Goal: Task Accomplishment & Management: Complete application form

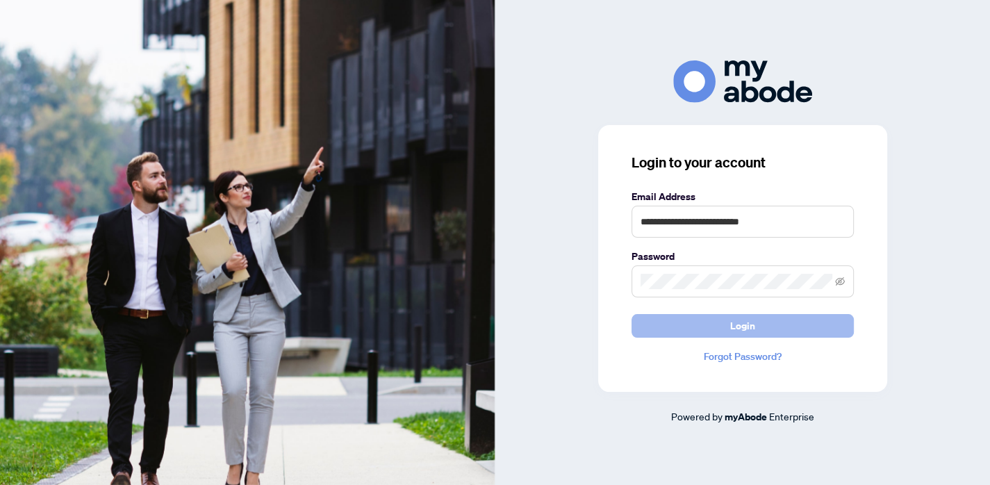
click at [805, 329] on button "Login" at bounding box center [743, 326] width 222 height 24
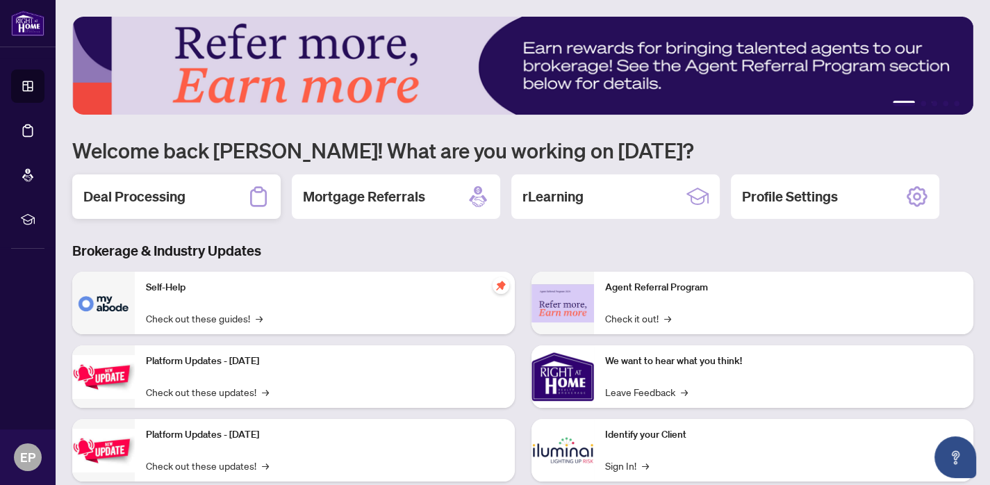
click at [139, 195] on h2 "Deal Processing" at bounding box center [134, 196] width 102 height 19
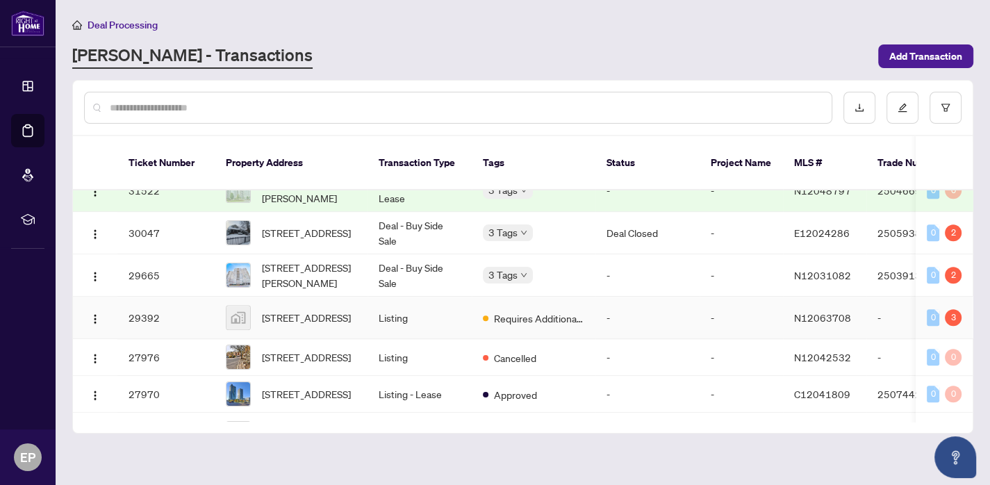
scroll to position [752, 0]
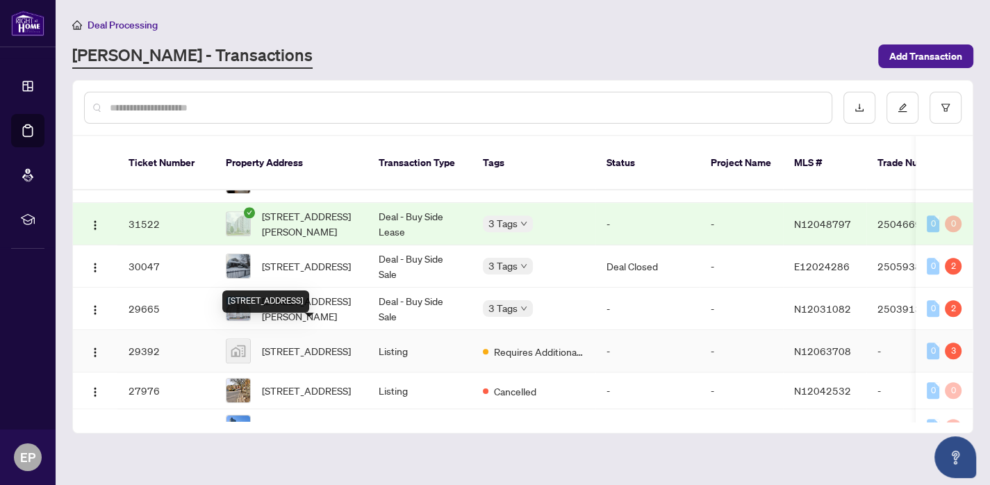
click at [317, 343] on span "[STREET_ADDRESS]" at bounding box center [306, 350] width 89 height 15
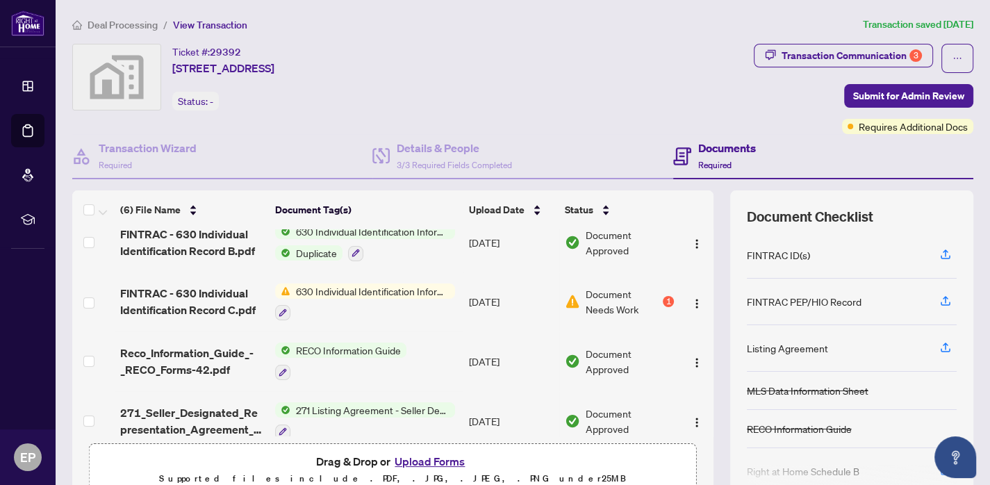
scroll to position [147, 0]
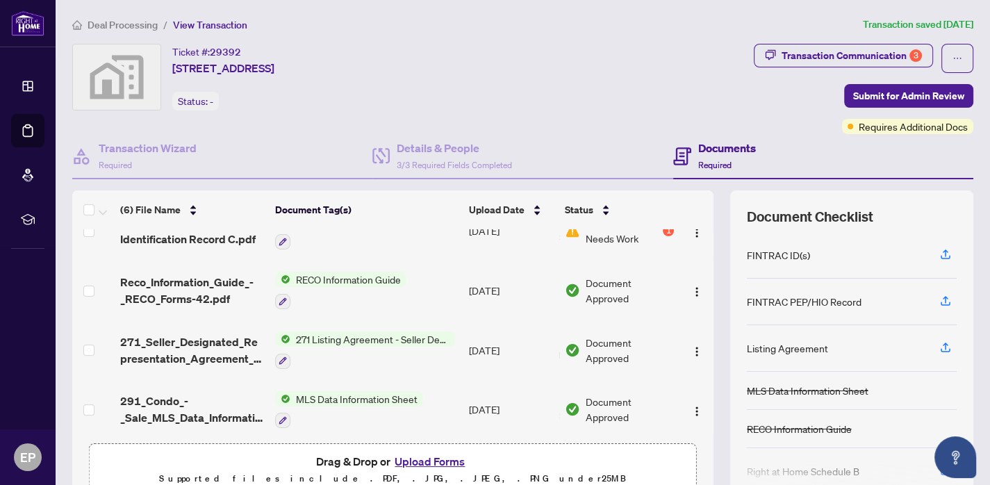
click at [413, 459] on button "Upload Forms" at bounding box center [429, 461] width 79 height 18
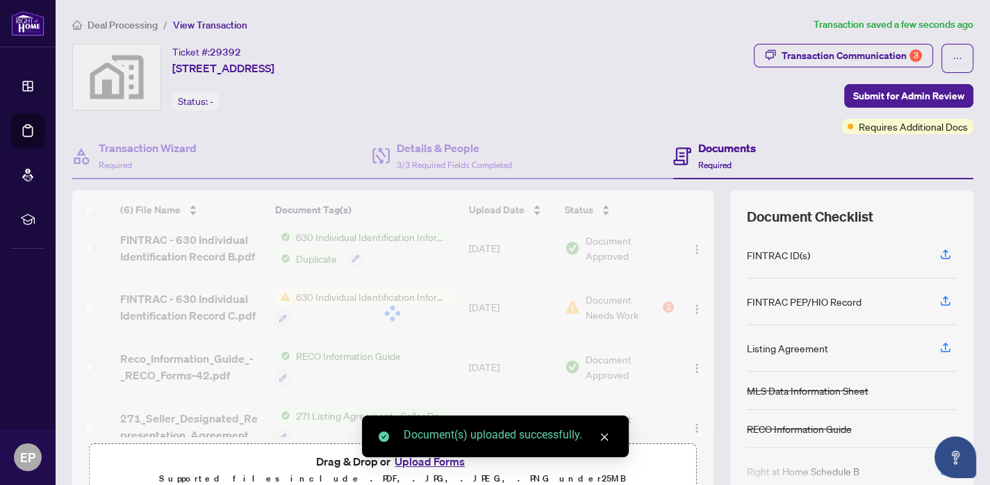
scroll to position [126, 0]
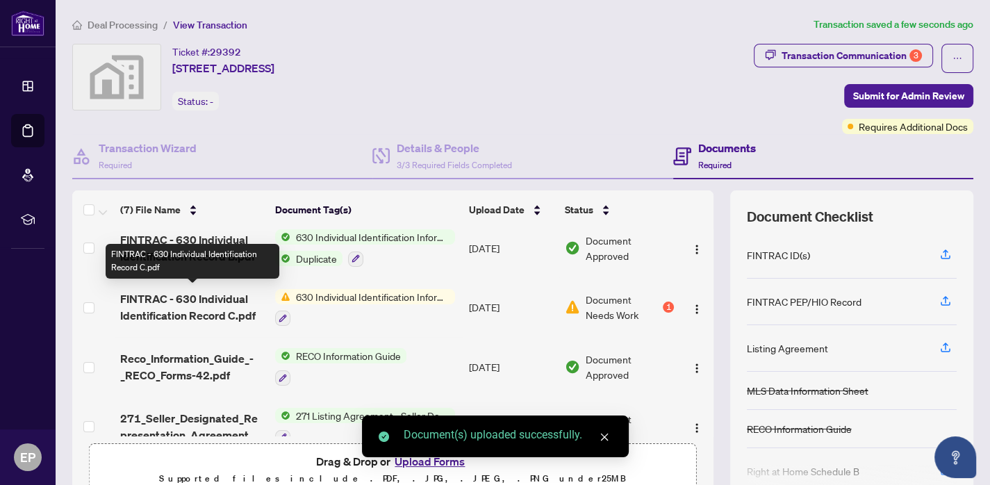
click at [206, 314] on span "FINTRAC - 630 Individual Identification Record C.pdf" at bounding box center [192, 306] width 144 height 33
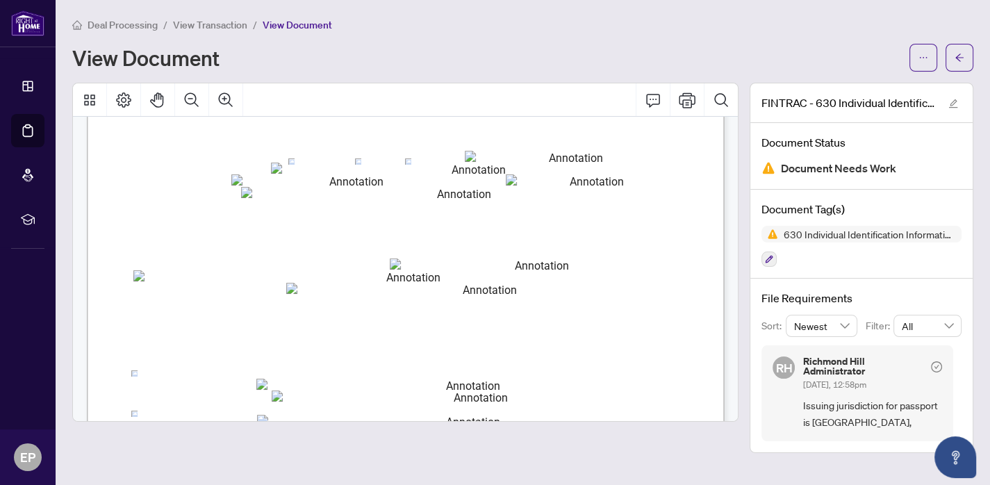
scroll to position [360, 0]
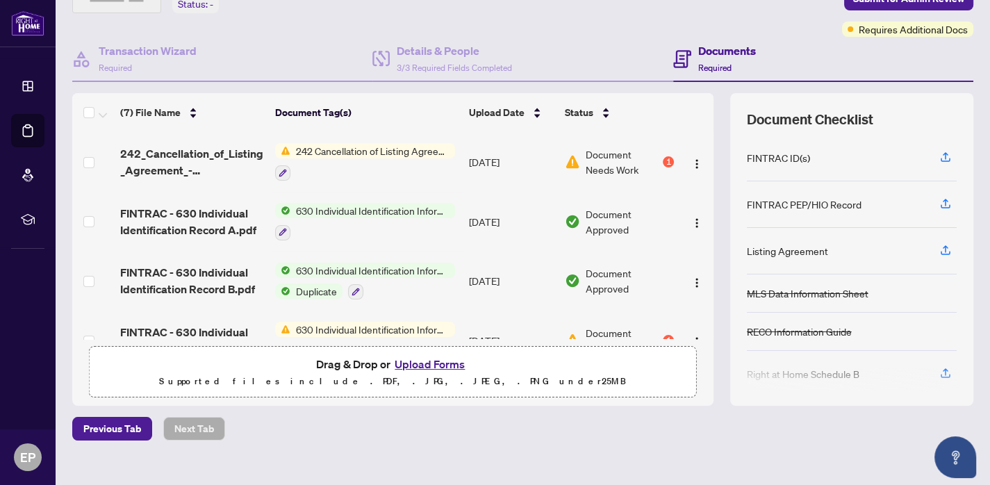
scroll to position [115, 0]
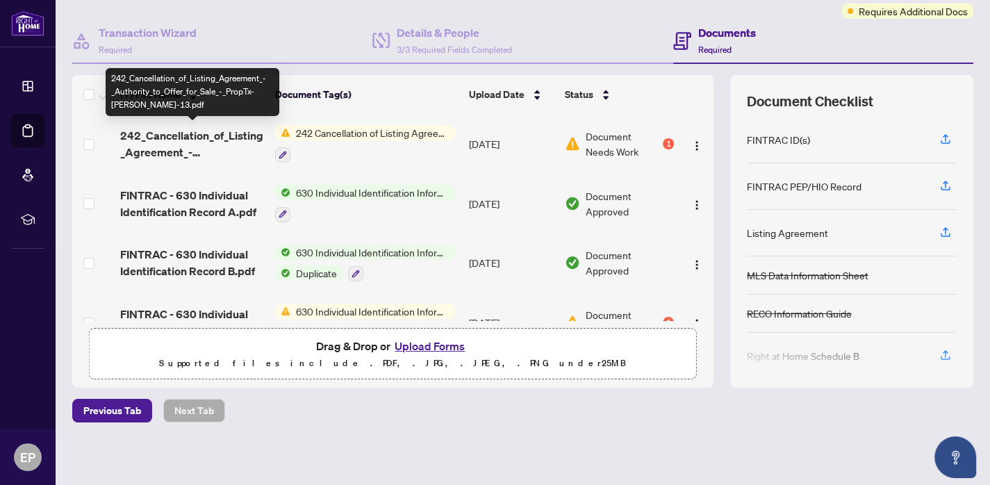
click at [175, 136] on span "242_Cancellation_of_Listing_Agreement_-_Authority_to_Offer_for_Sale_-_PropTx-[P…" at bounding box center [192, 143] width 144 height 33
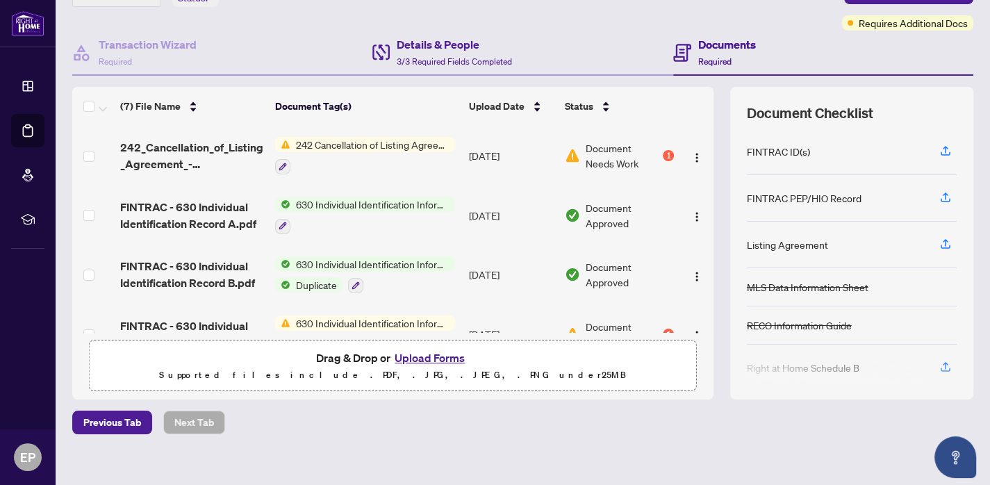
scroll to position [115, 0]
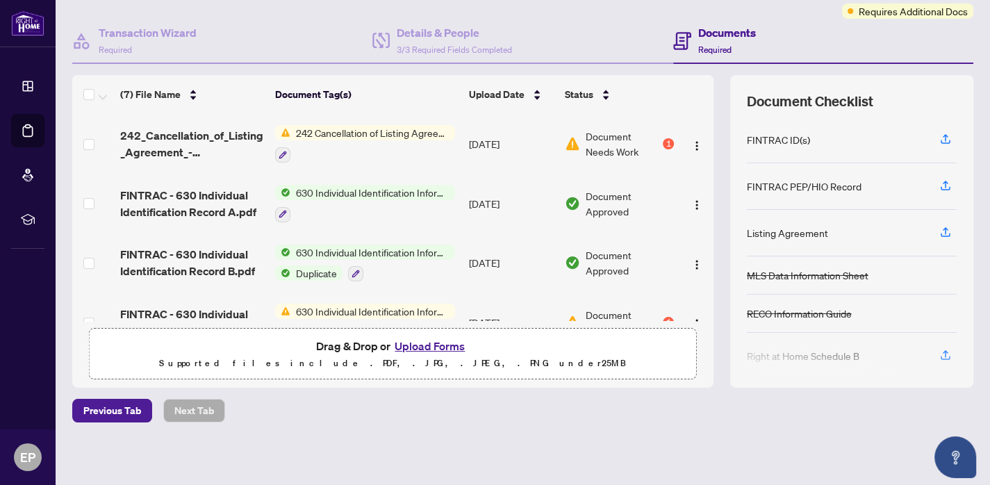
click at [432, 347] on button "Upload Forms" at bounding box center [429, 346] width 79 height 18
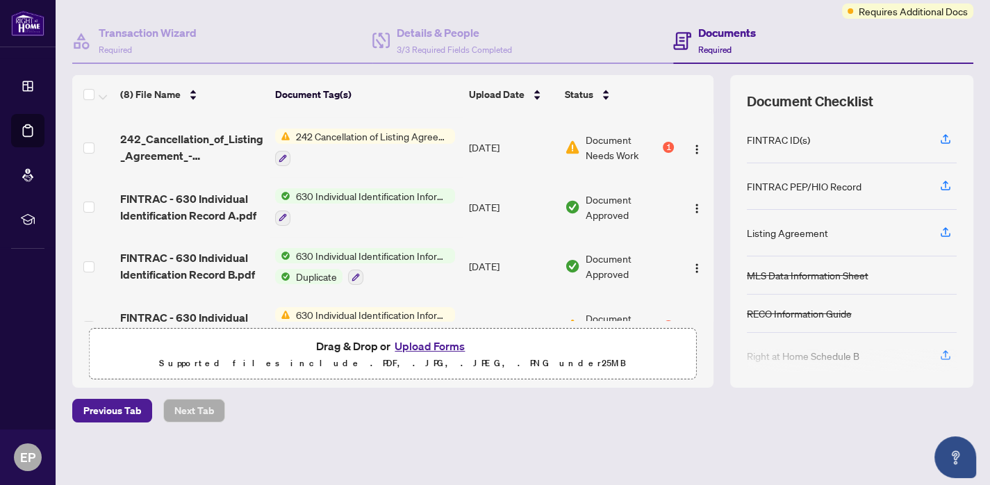
scroll to position [76, 0]
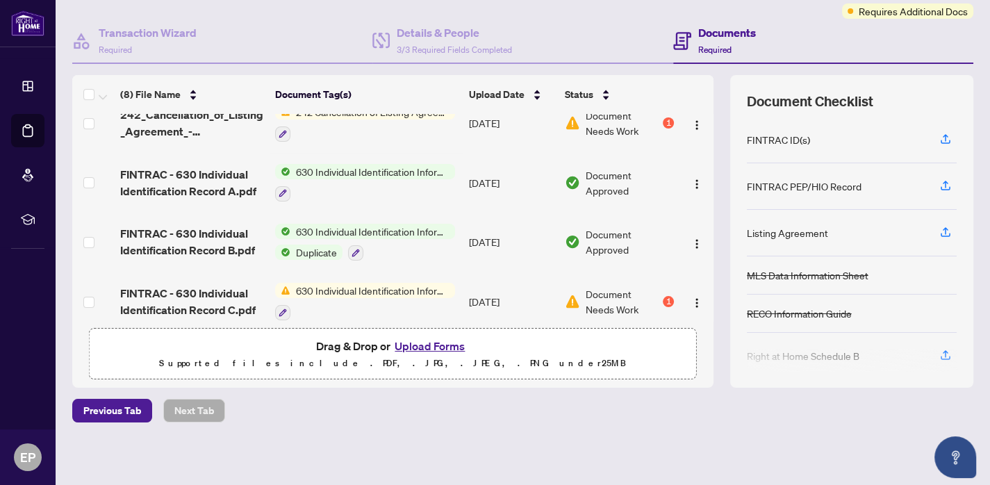
click at [421, 345] on button "Upload Forms" at bounding box center [429, 346] width 79 height 18
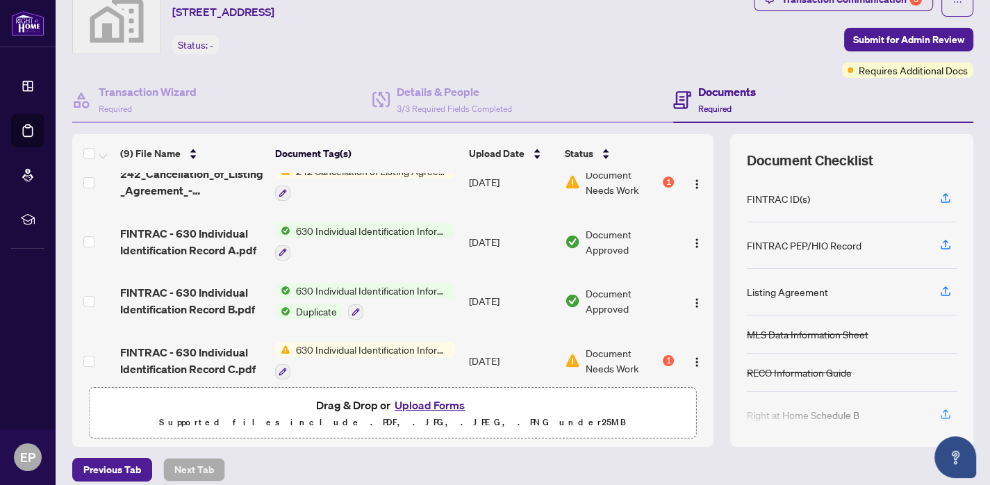
scroll to position [0, 0]
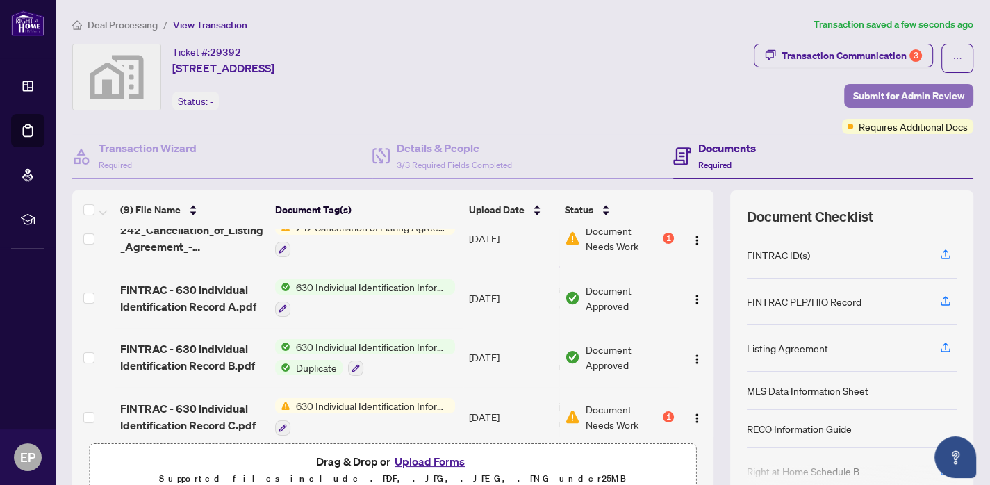
click at [892, 99] on span "Submit for Admin Review" at bounding box center [908, 96] width 111 height 22
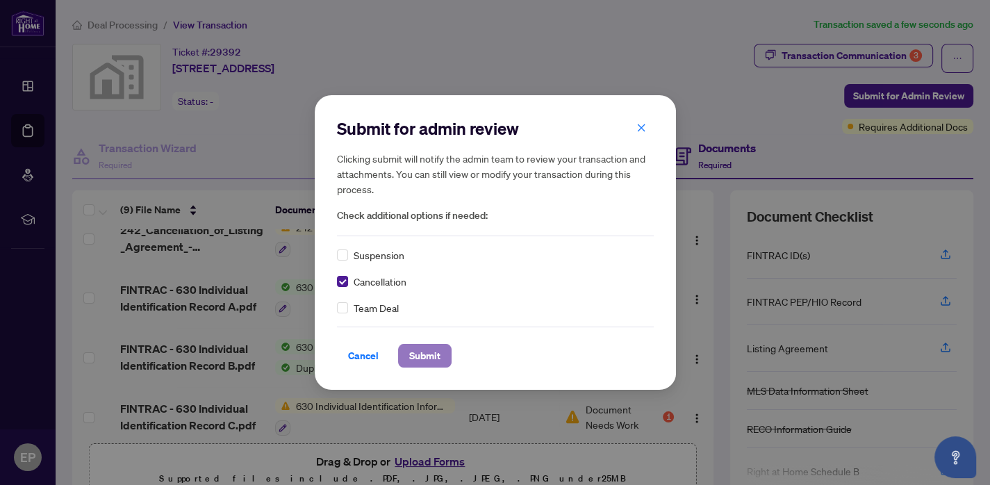
click at [443, 358] on button "Submit" at bounding box center [424, 356] width 53 height 24
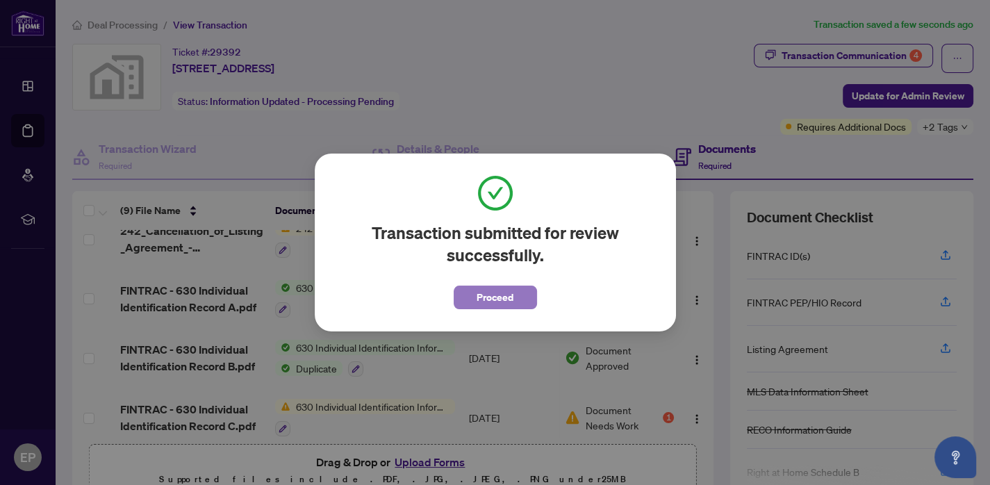
click at [482, 290] on span "Proceed" at bounding box center [495, 297] width 37 height 22
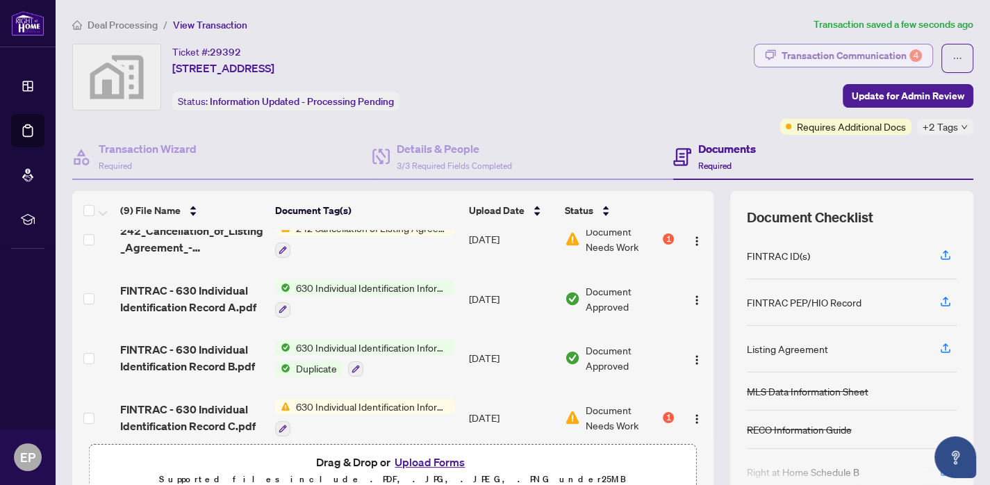
click at [858, 56] on div "Transaction Communication 4" at bounding box center [852, 55] width 140 height 22
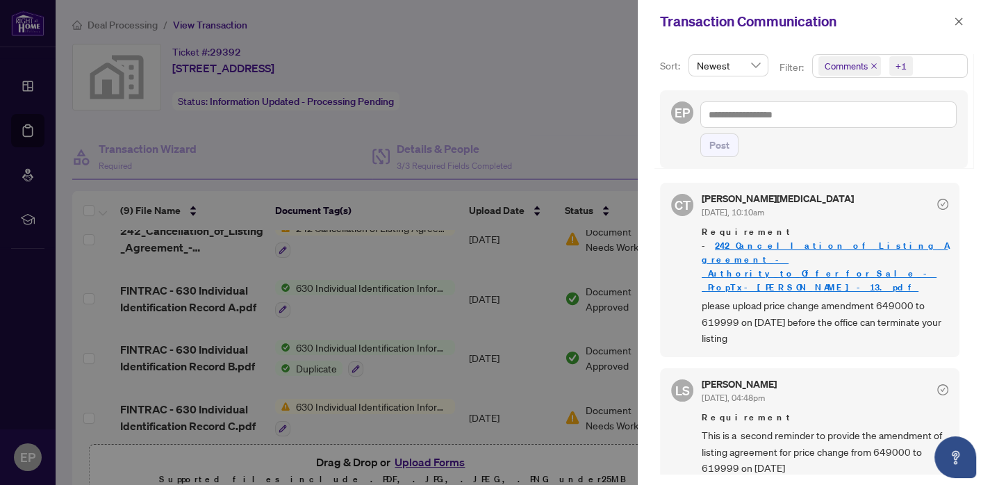
click at [527, 66] on div at bounding box center [495, 242] width 990 height 485
click at [960, 23] on icon "close" at bounding box center [959, 21] width 8 height 8
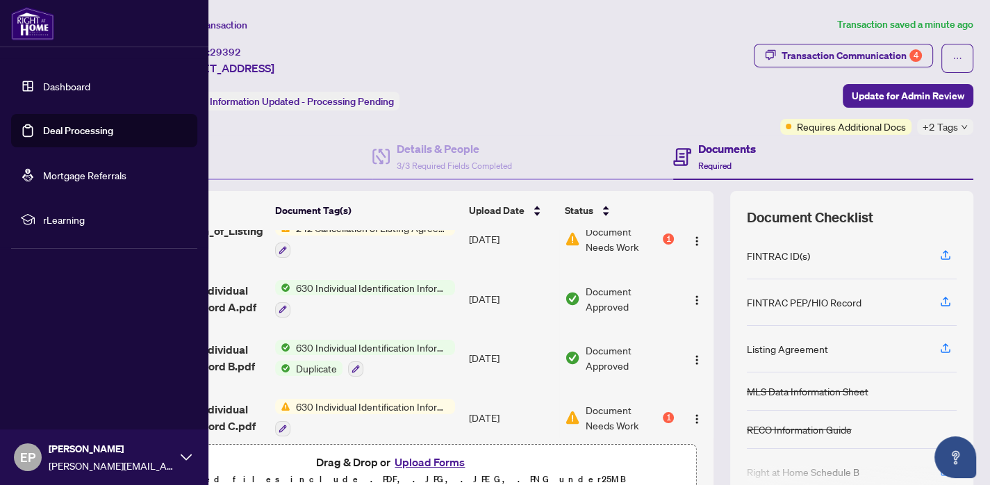
click at [75, 88] on link "Dashboard" at bounding box center [66, 86] width 47 height 13
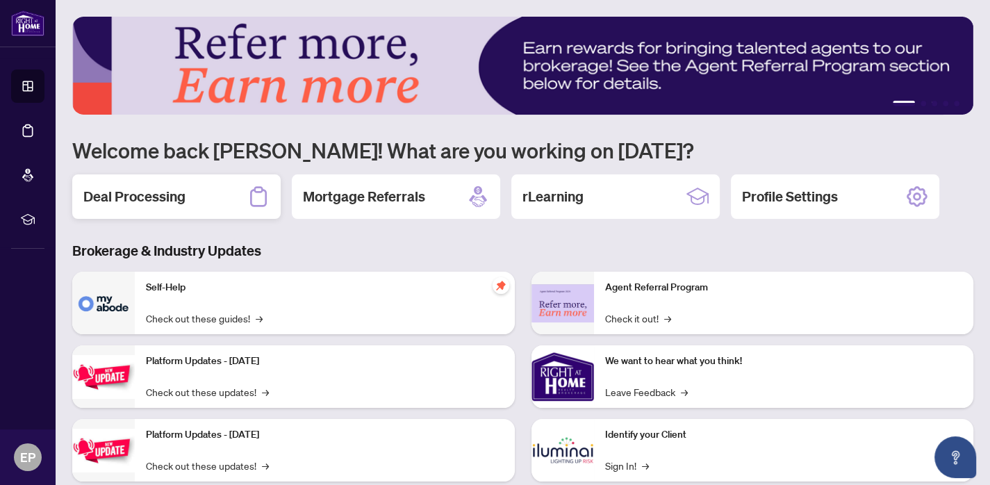
click at [158, 199] on h2 "Deal Processing" at bounding box center [134, 196] width 102 height 19
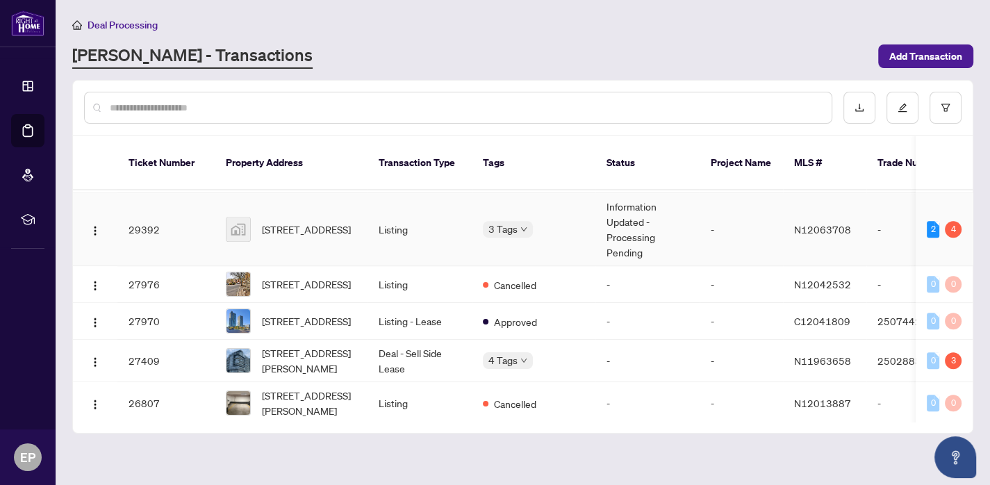
scroll to position [429, 0]
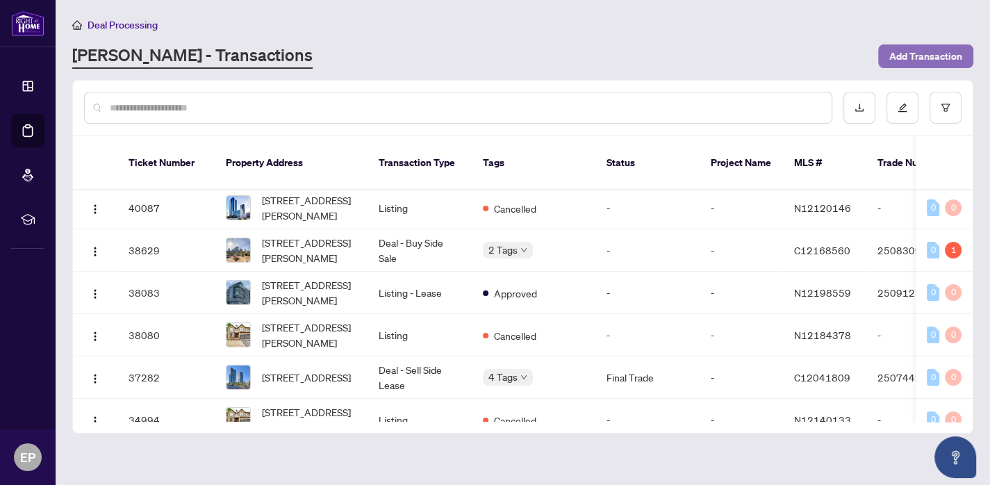
click at [935, 58] on span "Add Transaction" at bounding box center [925, 56] width 73 height 22
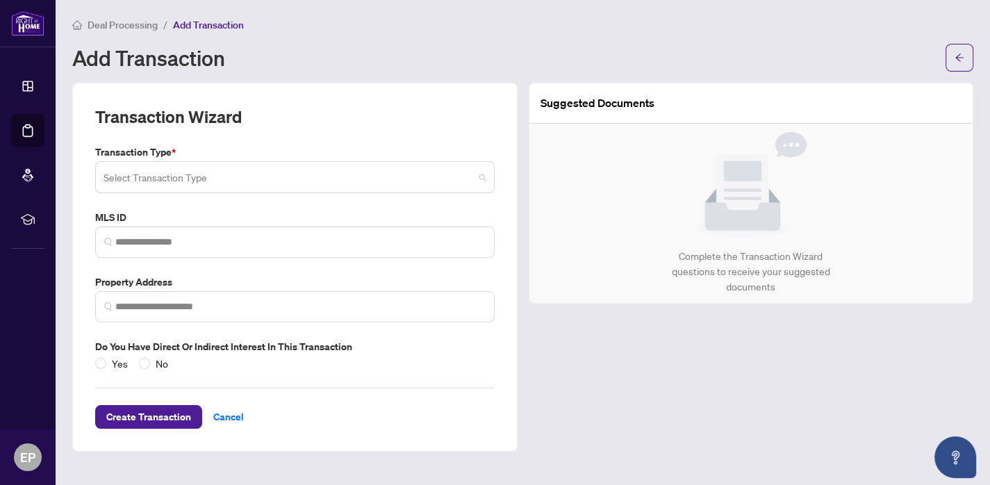
click at [484, 172] on span at bounding box center [295, 177] width 383 height 26
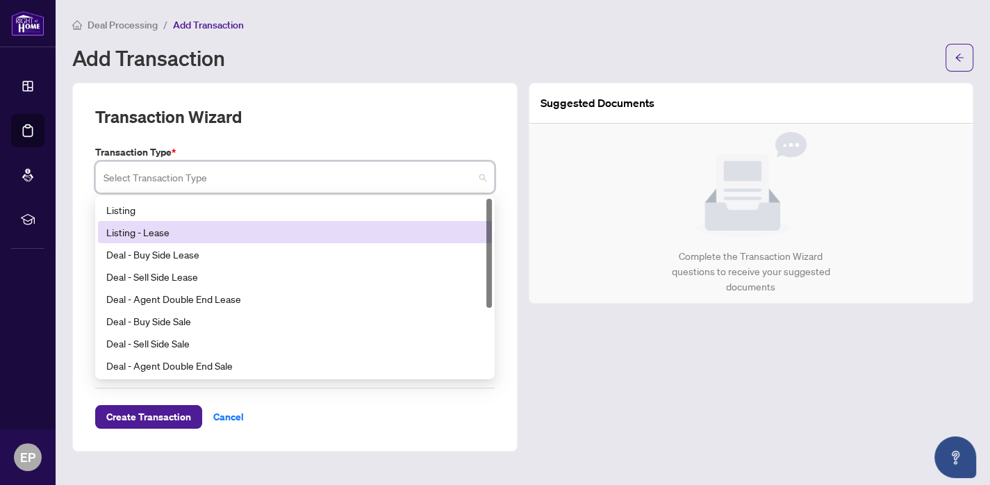
click at [188, 240] on div "Listing - Lease" at bounding box center [295, 232] width 394 height 22
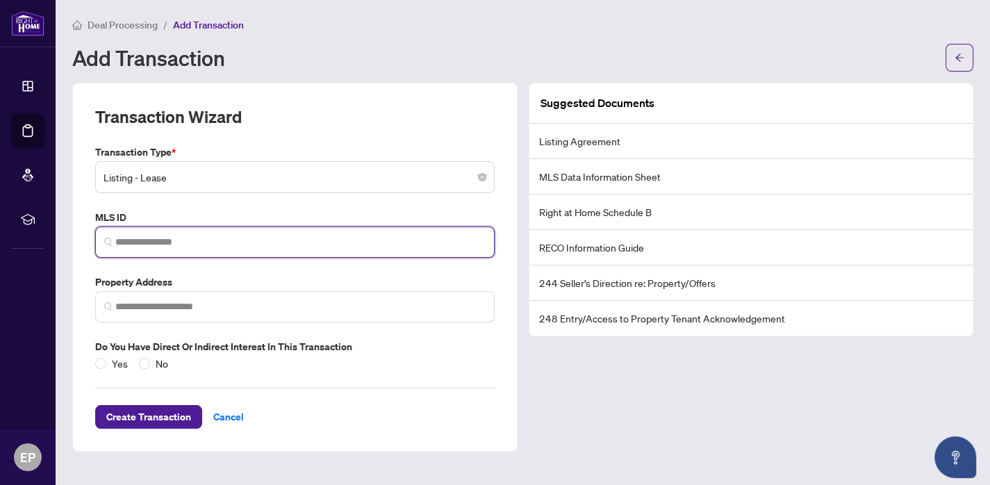
click at [174, 242] on input "search" at bounding box center [300, 242] width 370 height 15
paste input "*********"
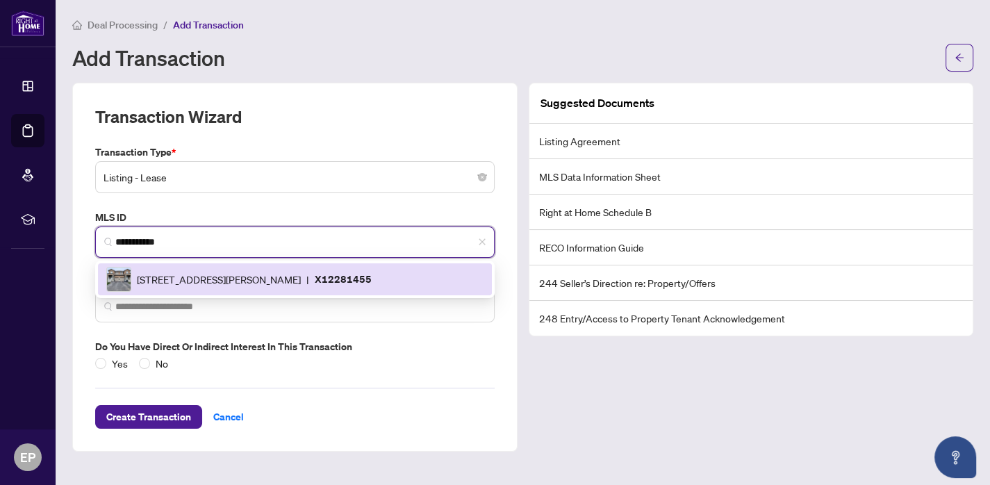
click at [299, 290] on div "[STREET_ADDRESS][PERSON_NAME] | X12281455" at bounding box center [294, 279] width 377 height 25
type input "*********"
type input "**********"
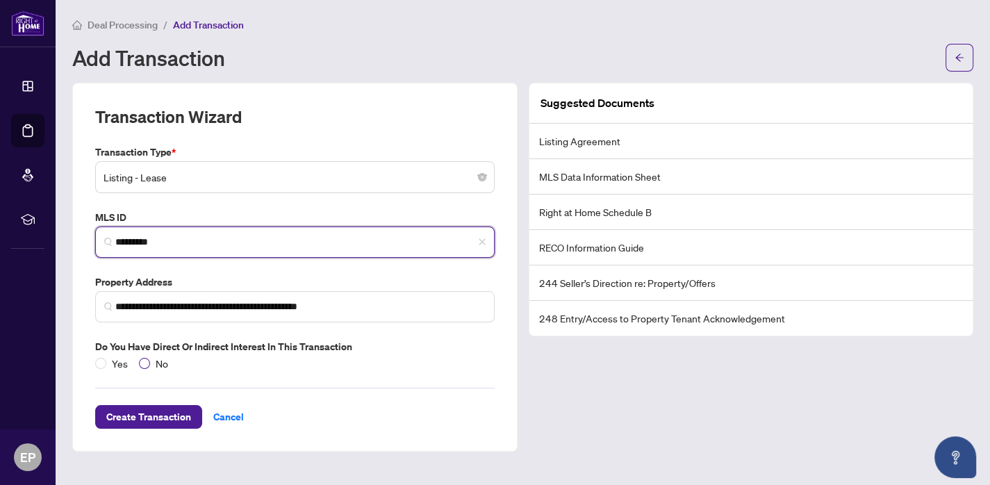
type input "*********"
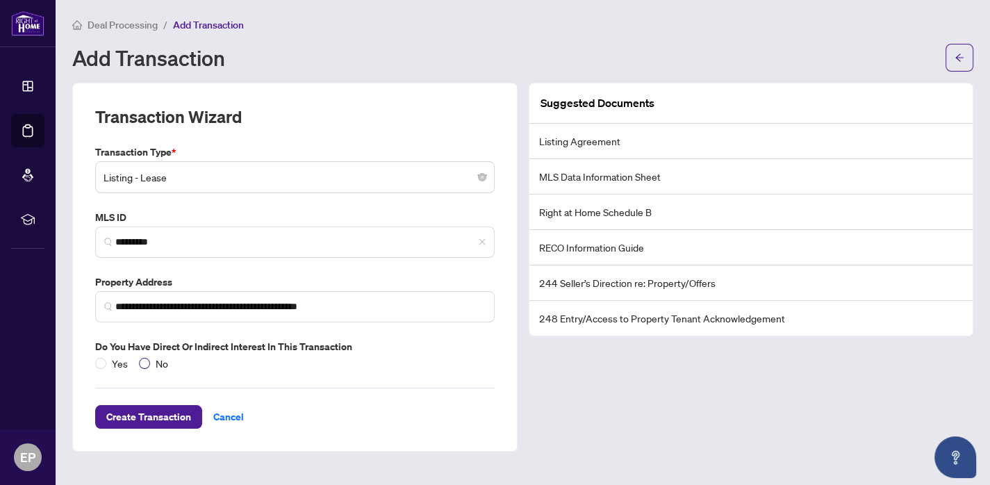
click at [140, 356] on label "No" at bounding box center [156, 363] width 35 height 15
click at [160, 418] on span "Create Transaction" at bounding box center [148, 417] width 85 height 22
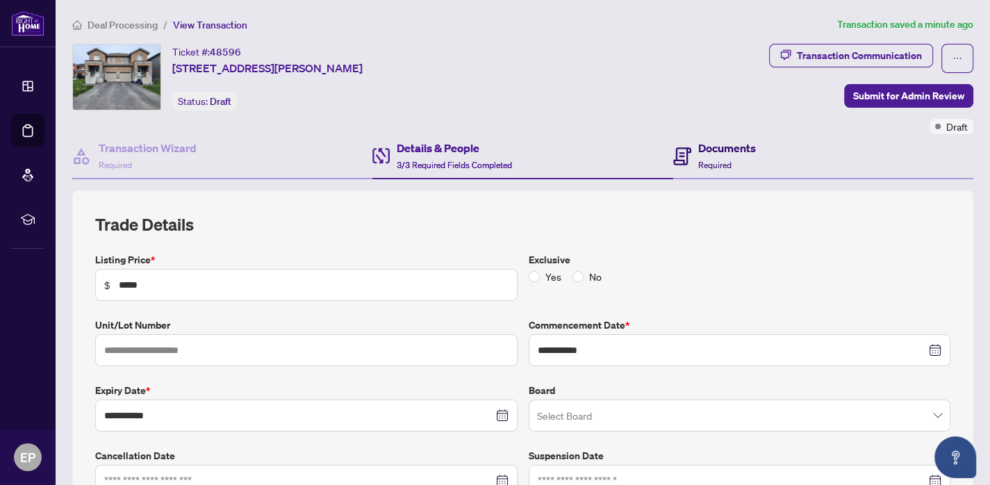
click at [711, 158] on div "Documents Required" at bounding box center [727, 156] width 58 height 33
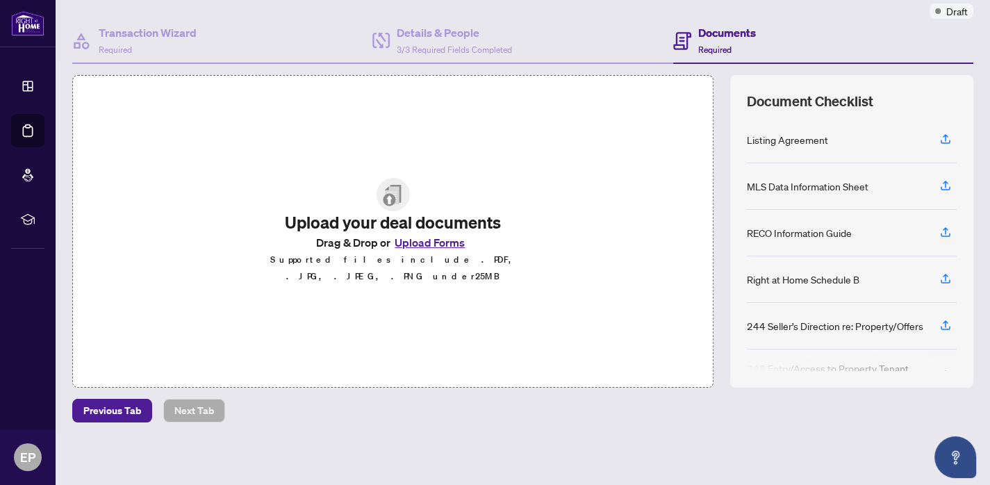
scroll to position [115, 0]
click at [449, 250] on button "Upload Forms" at bounding box center [429, 242] width 79 height 18
click at [456, 246] on button "Upload Forms" at bounding box center [429, 242] width 79 height 18
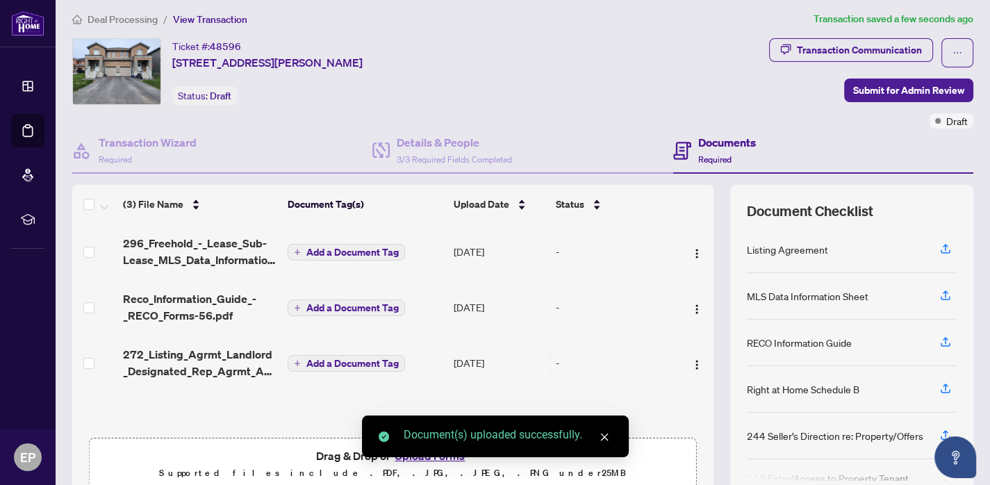
scroll to position [0, 0]
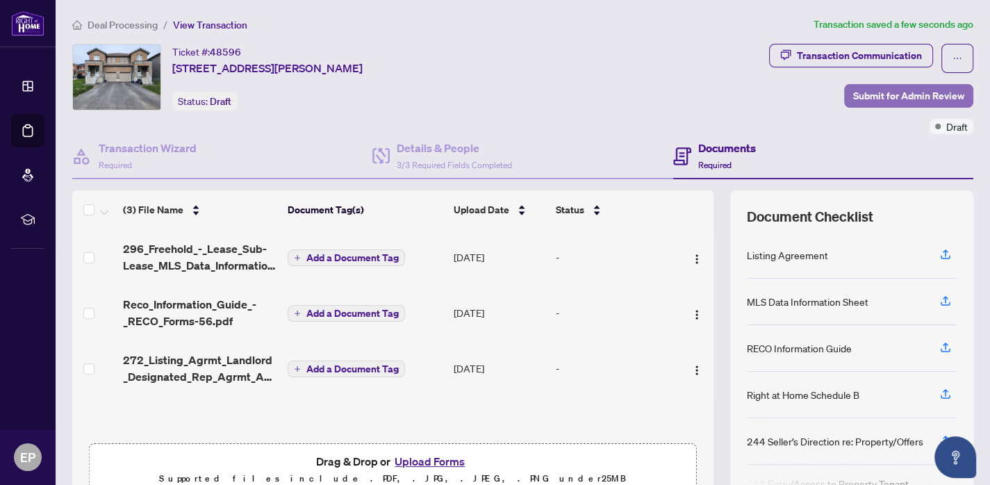
click at [892, 92] on span "Submit for Admin Review" at bounding box center [908, 96] width 111 height 22
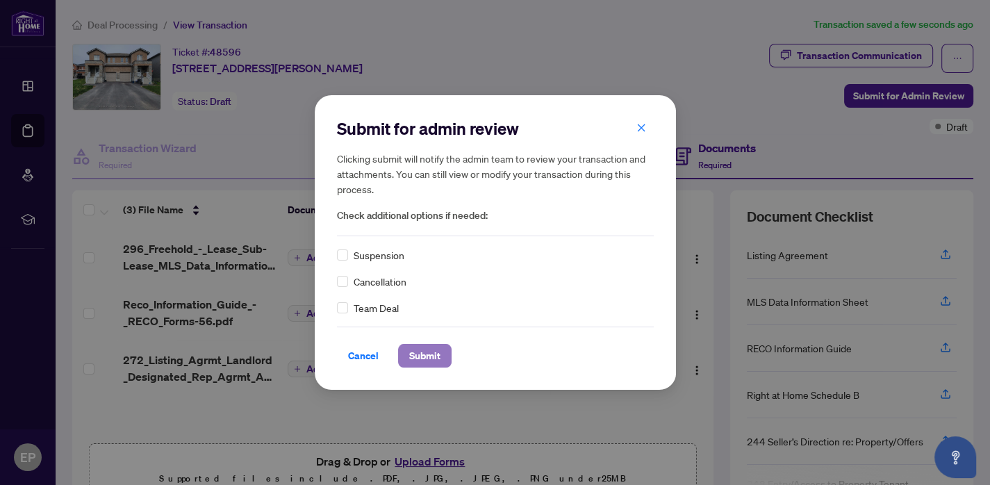
click at [427, 349] on span "Submit" at bounding box center [424, 356] width 31 height 22
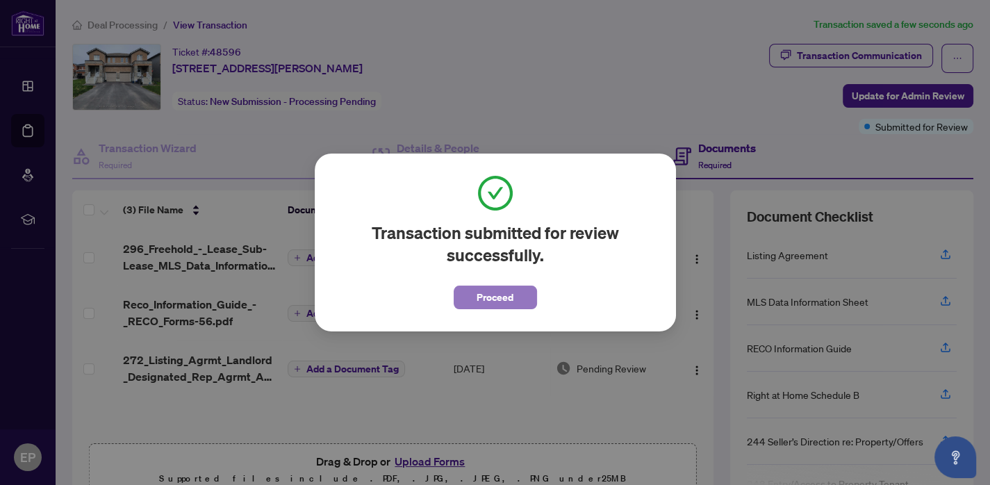
click at [471, 300] on button "Proceed" at bounding box center [495, 298] width 83 height 24
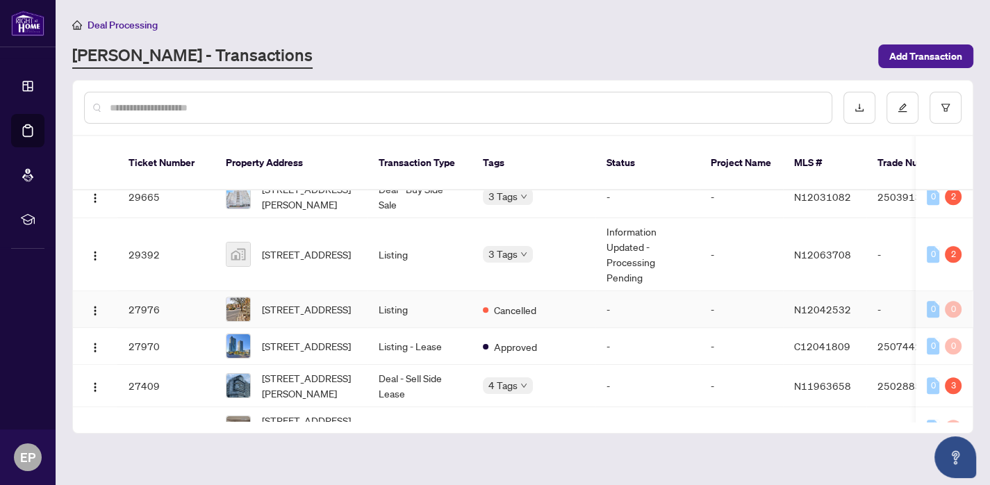
scroll to position [950, 0]
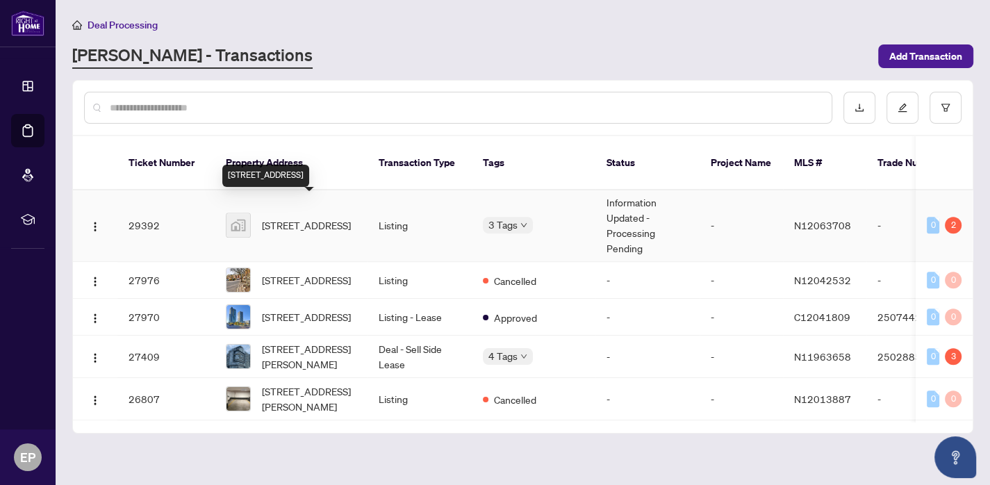
click at [305, 218] on span "[STREET_ADDRESS]" at bounding box center [306, 224] width 89 height 15
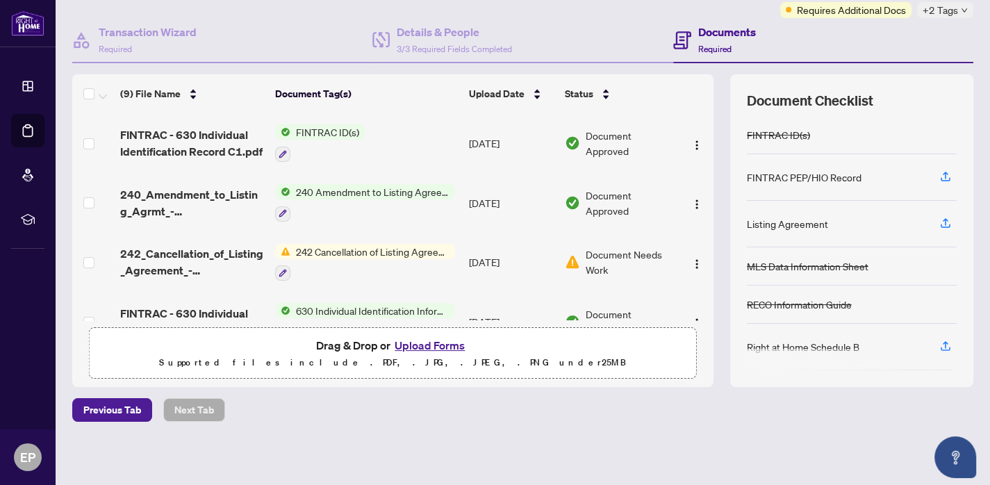
scroll to position [43, 0]
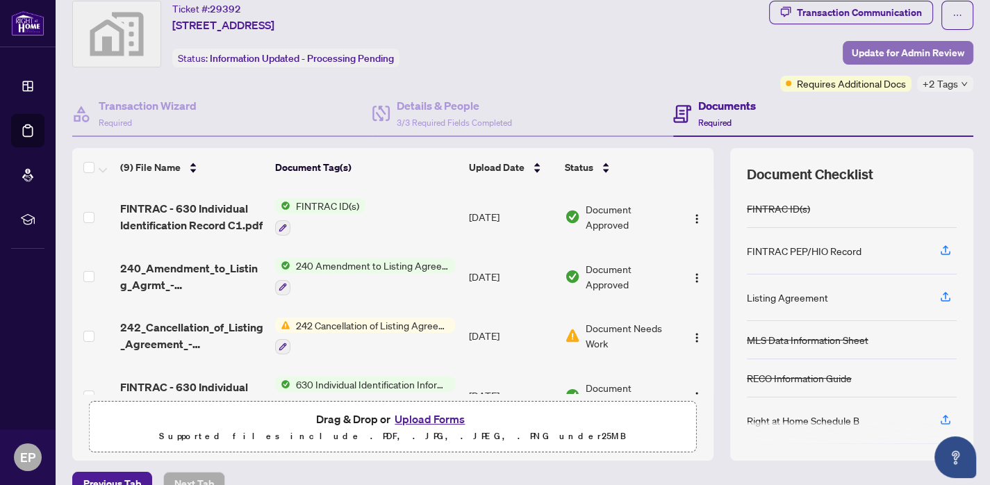
click at [937, 49] on span "Update for Admin Review" at bounding box center [908, 53] width 113 height 22
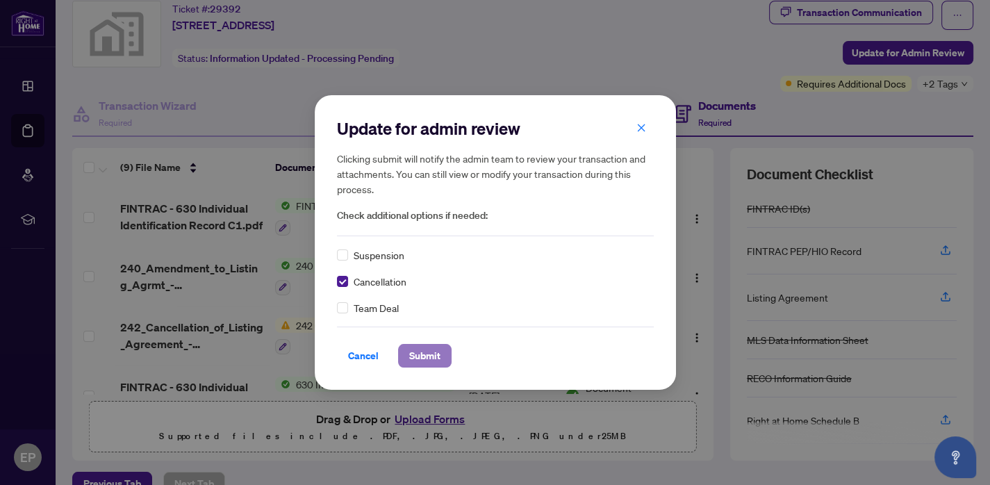
click at [434, 356] on span "Submit" at bounding box center [424, 356] width 31 height 22
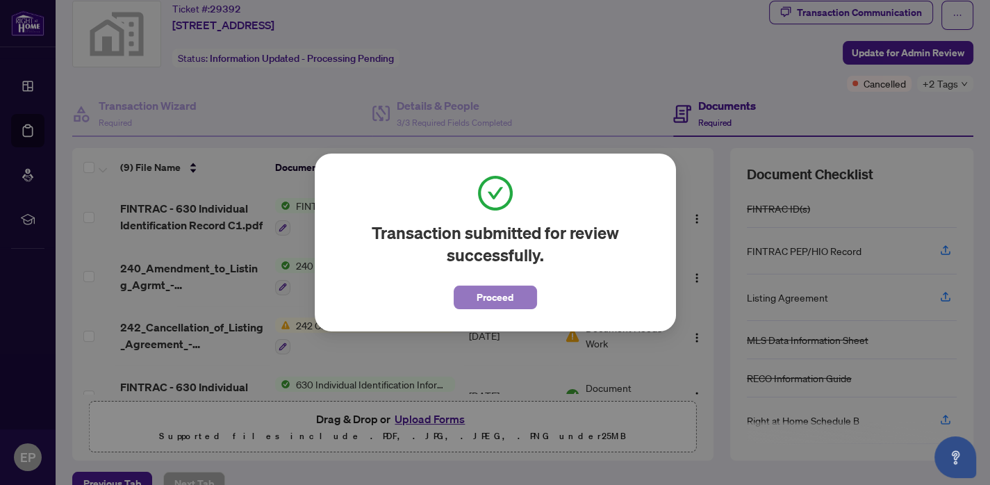
click at [479, 302] on span "Proceed" at bounding box center [495, 297] width 37 height 22
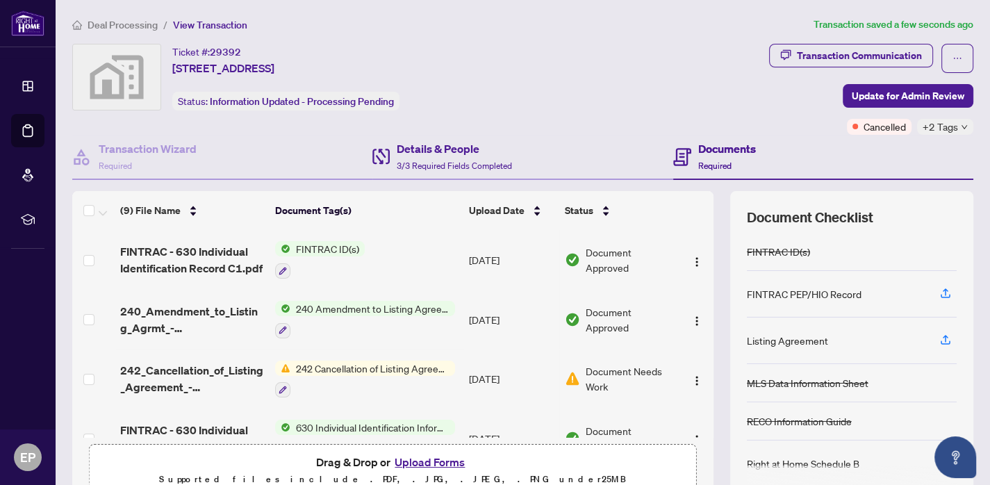
scroll to position [74, 0]
